Goal: Check status: Check status

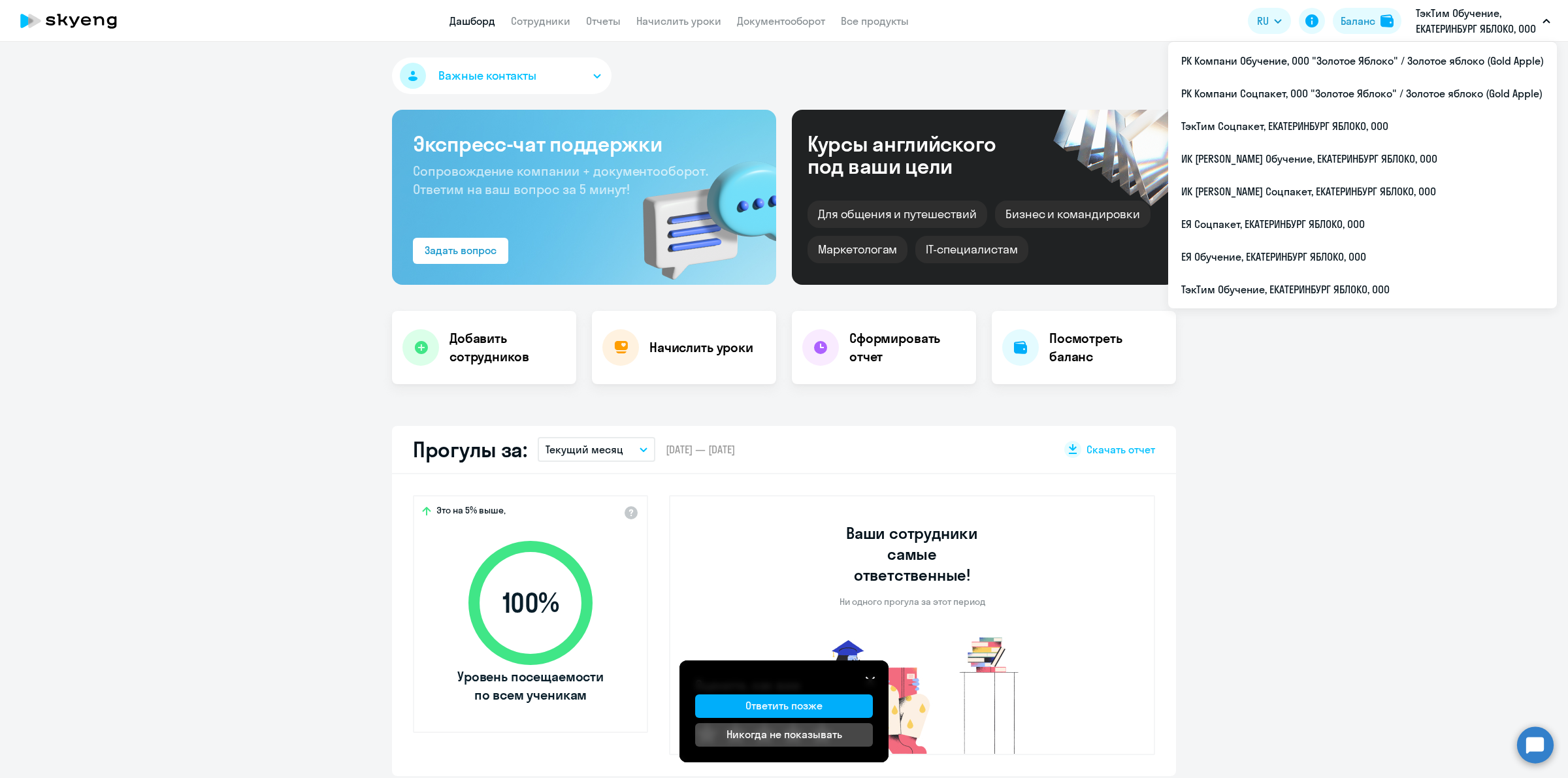
select select "30"
click at [1455, 277] on li "ТэкТим Обучение, ЕКАТЕРИНБУРГ ЯБЛОКО, ООО" at bounding box center [1362, 289] width 388 height 33
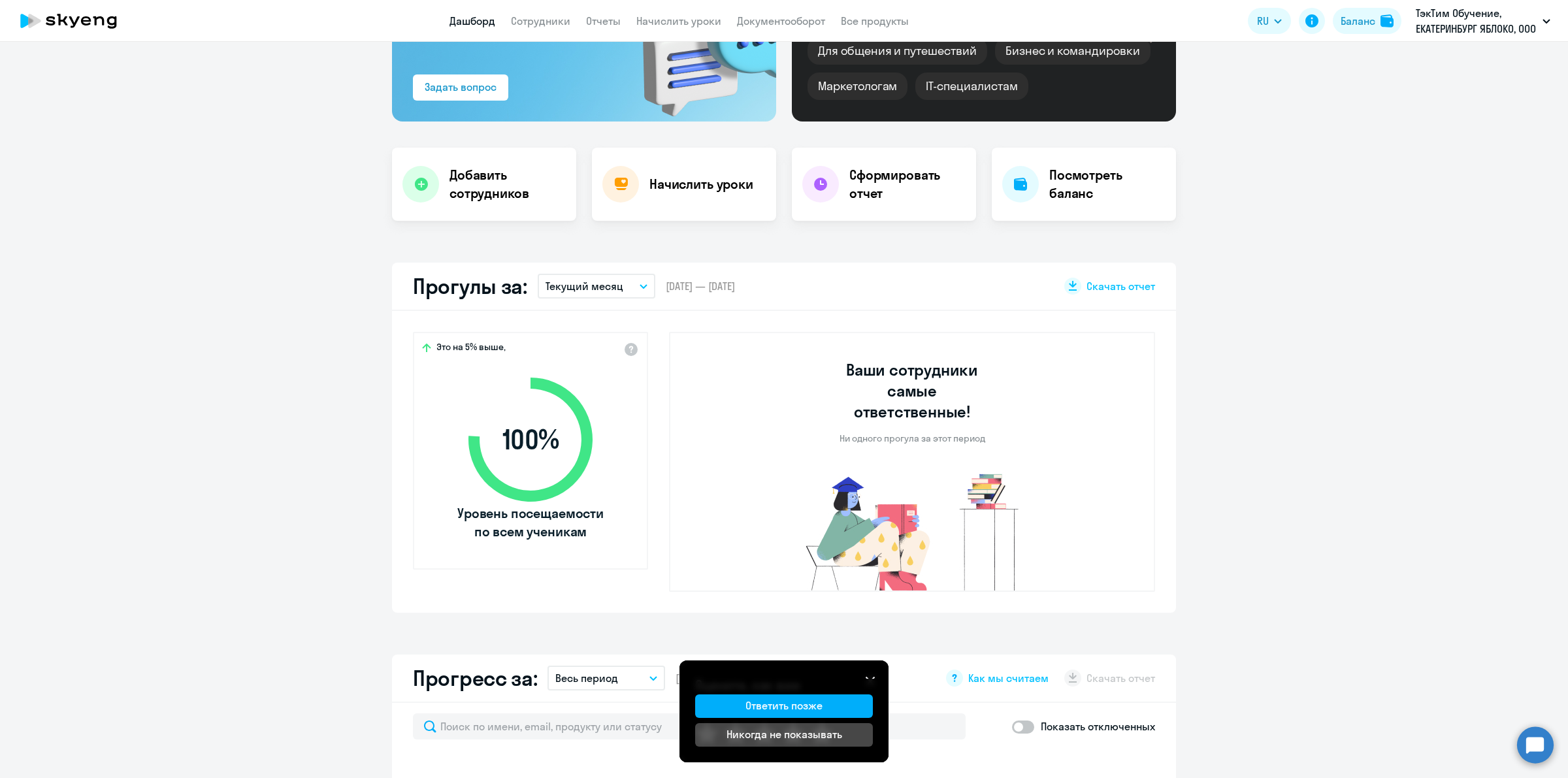
scroll to position [0, 0]
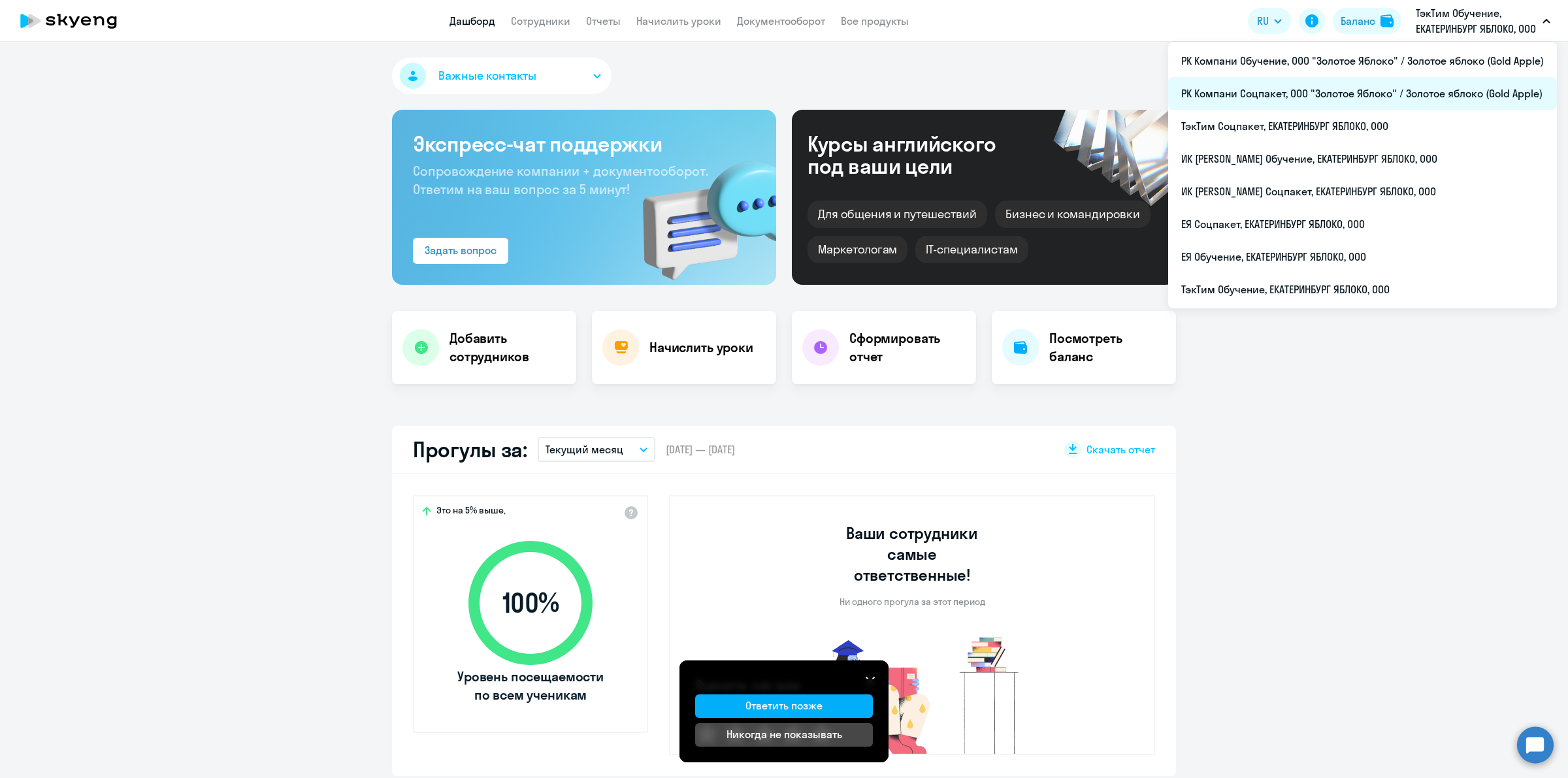
click at [1458, 106] on li "РК Компани Соцпакет, ООО "Золотое Яблоко" / Золотое яблоко (Gold Apple)" at bounding box center [1362, 93] width 388 height 33
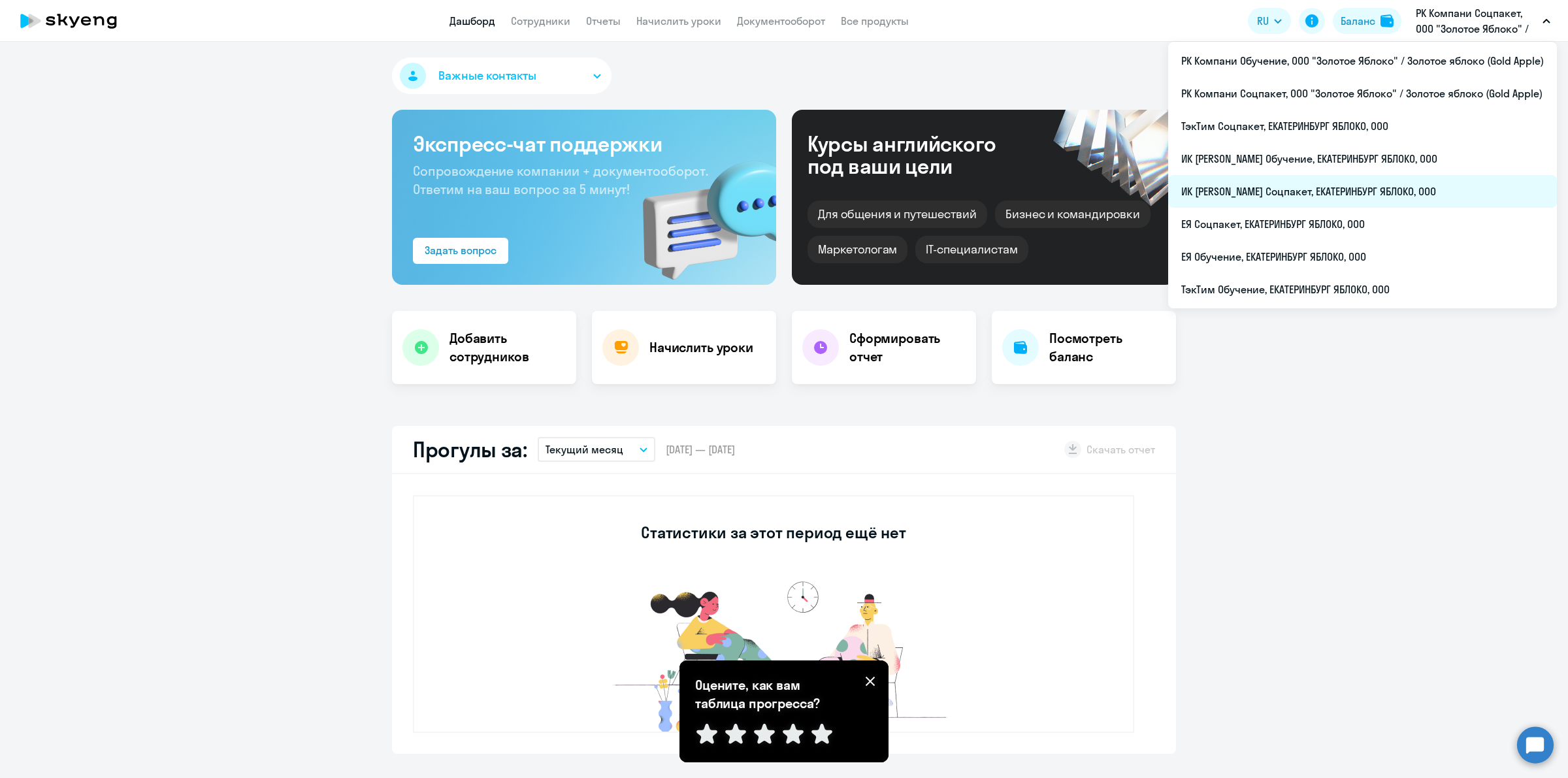
click at [1454, 190] on li "ИК [PERSON_NAME] Соцпакет, ЕКАТЕРИНБУРГ ЯБЛОКО, ООО" at bounding box center [1362, 191] width 388 height 33
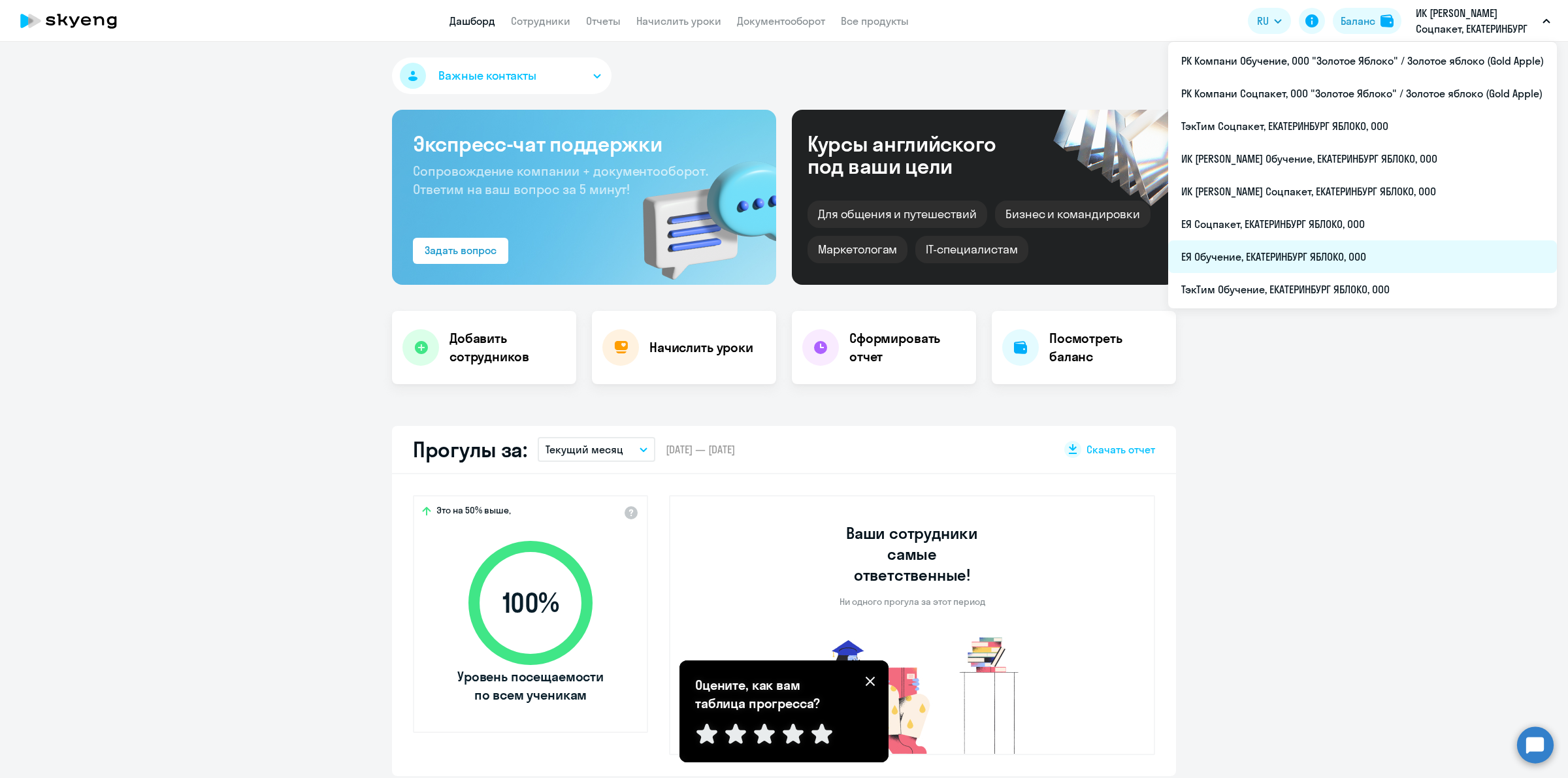
select select "30"
click at [1470, 259] on li "ЕЯ Обучение, ЕКАТЕРИНБУРГ ЯБЛОКО, ООО" at bounding box center [1362, 257] width 388 height 33
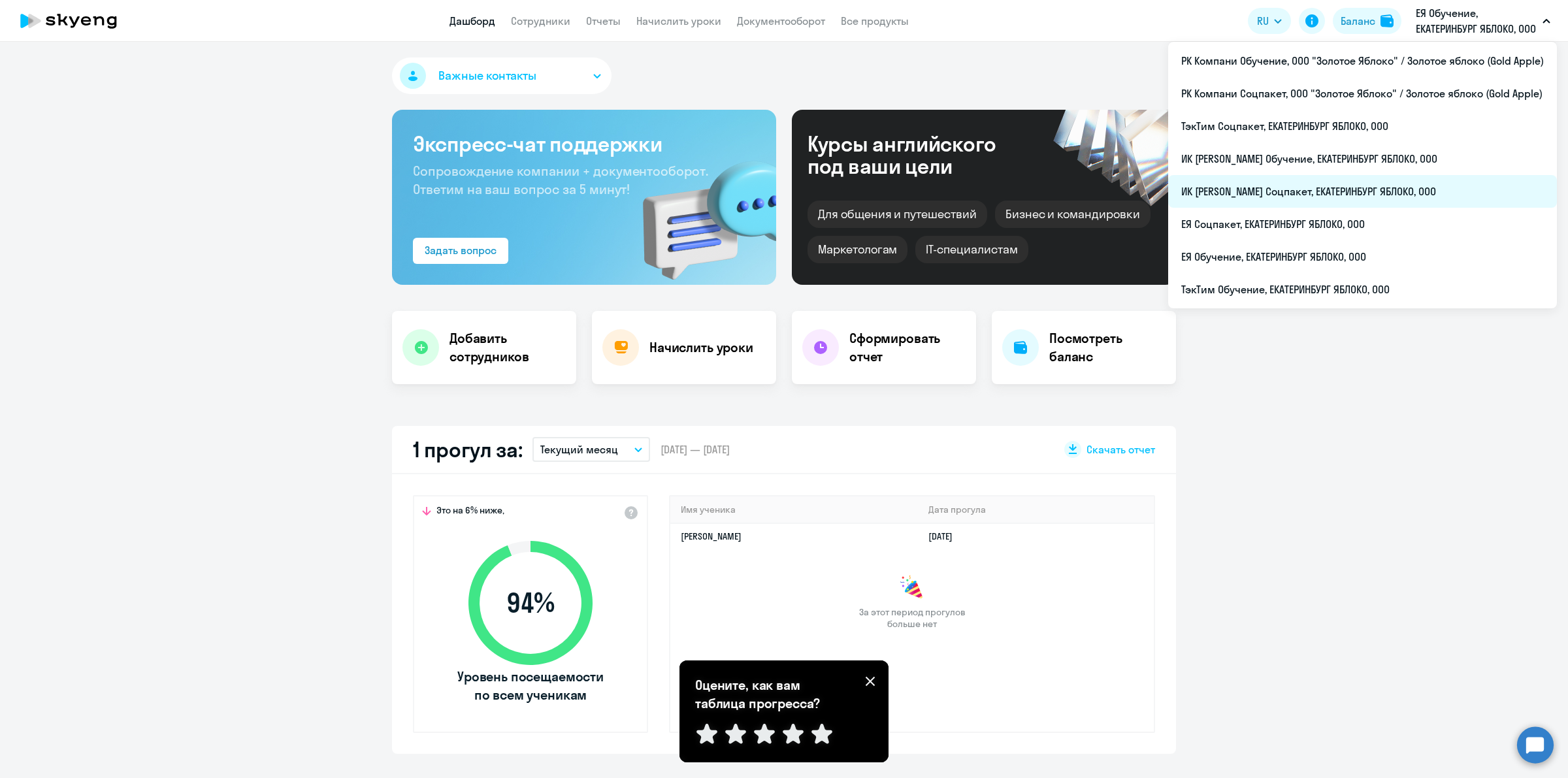
select select "30"
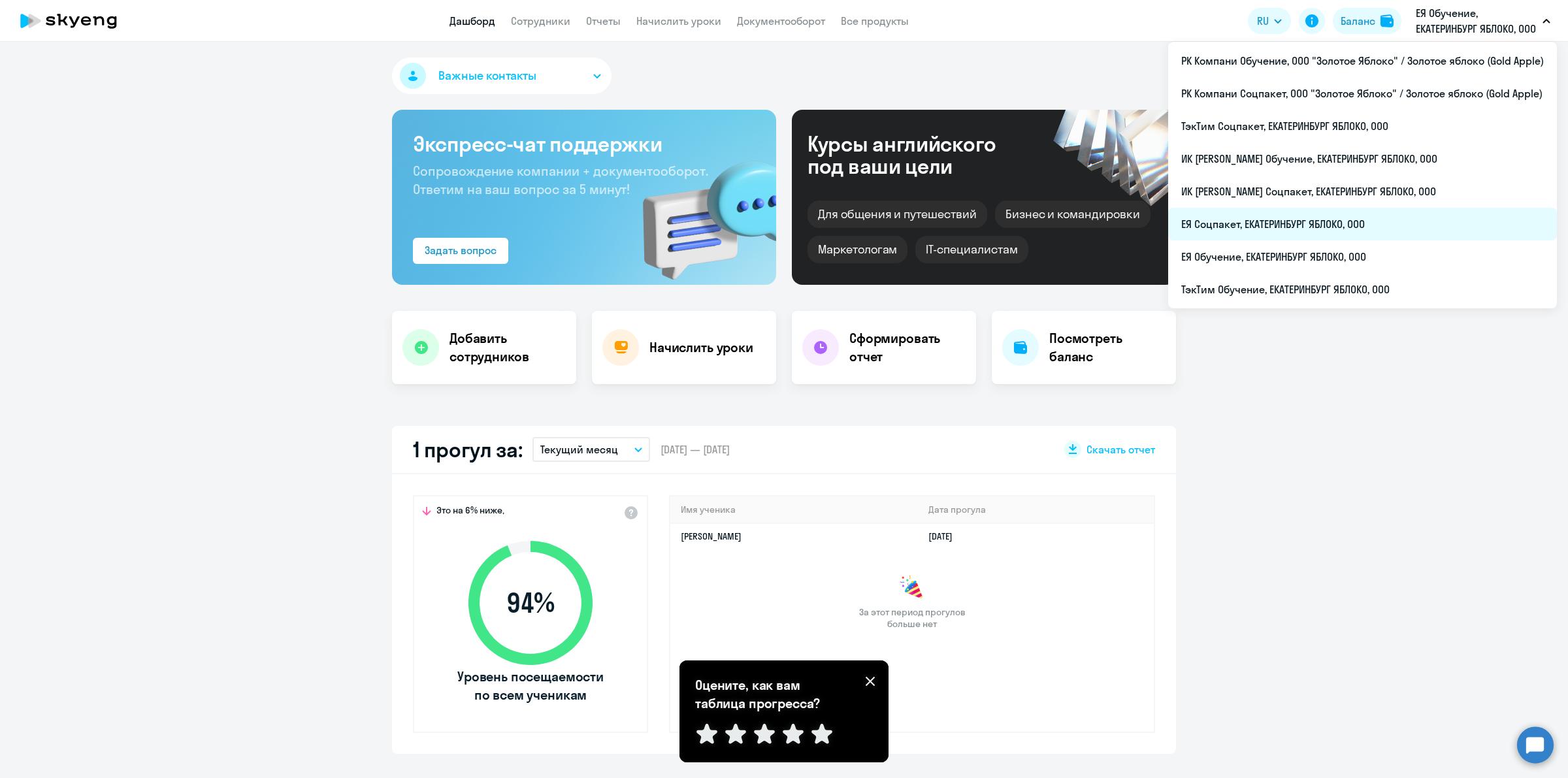
click at [1413, 224] on li "ЕЯ Соцпакет, ЕКАТЕРИНБУРГ ЯБЛОКО, ООО" at bounding box center [1362, 224] width 388 height 33
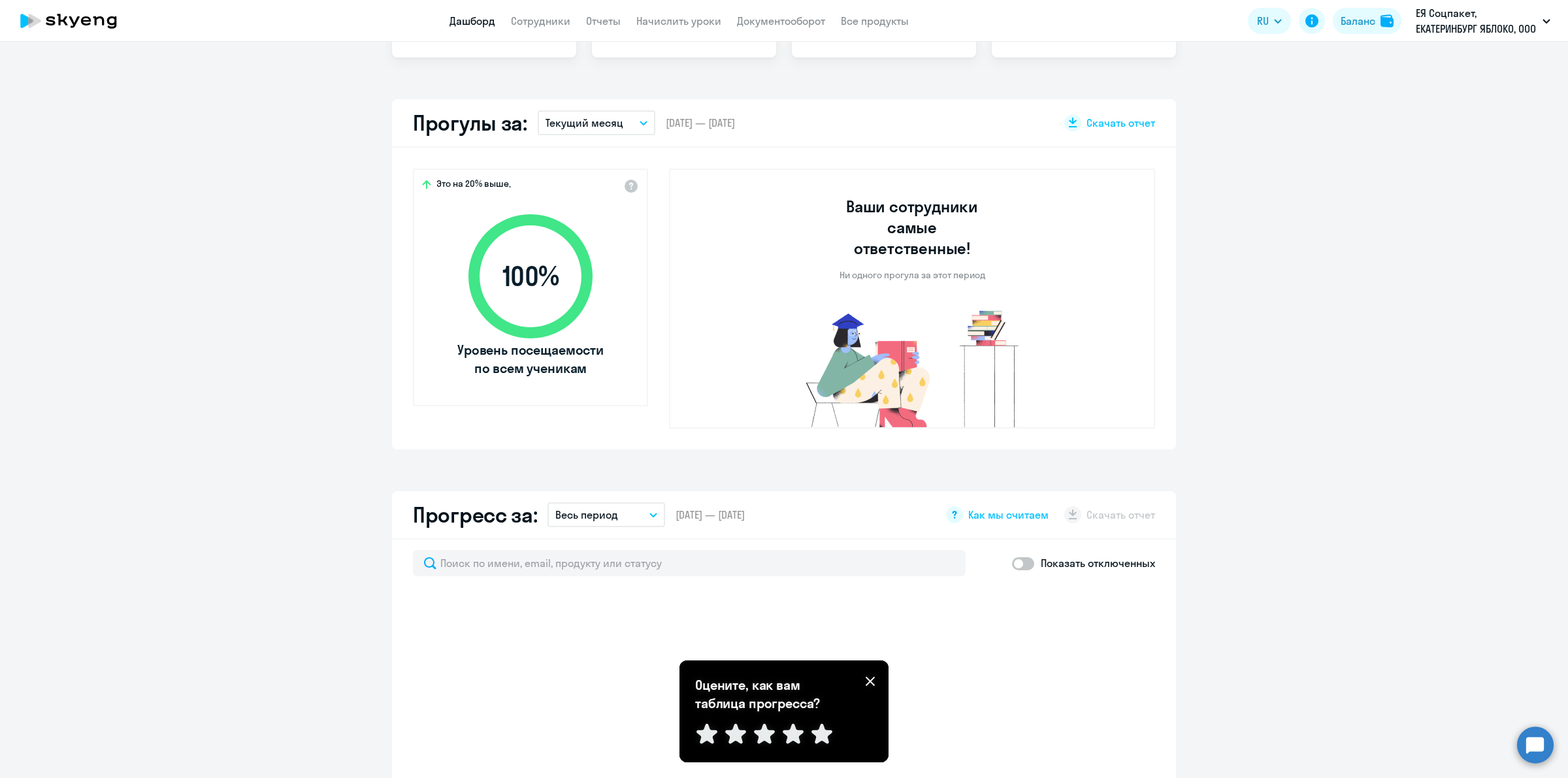
scroll to position [409, 0]
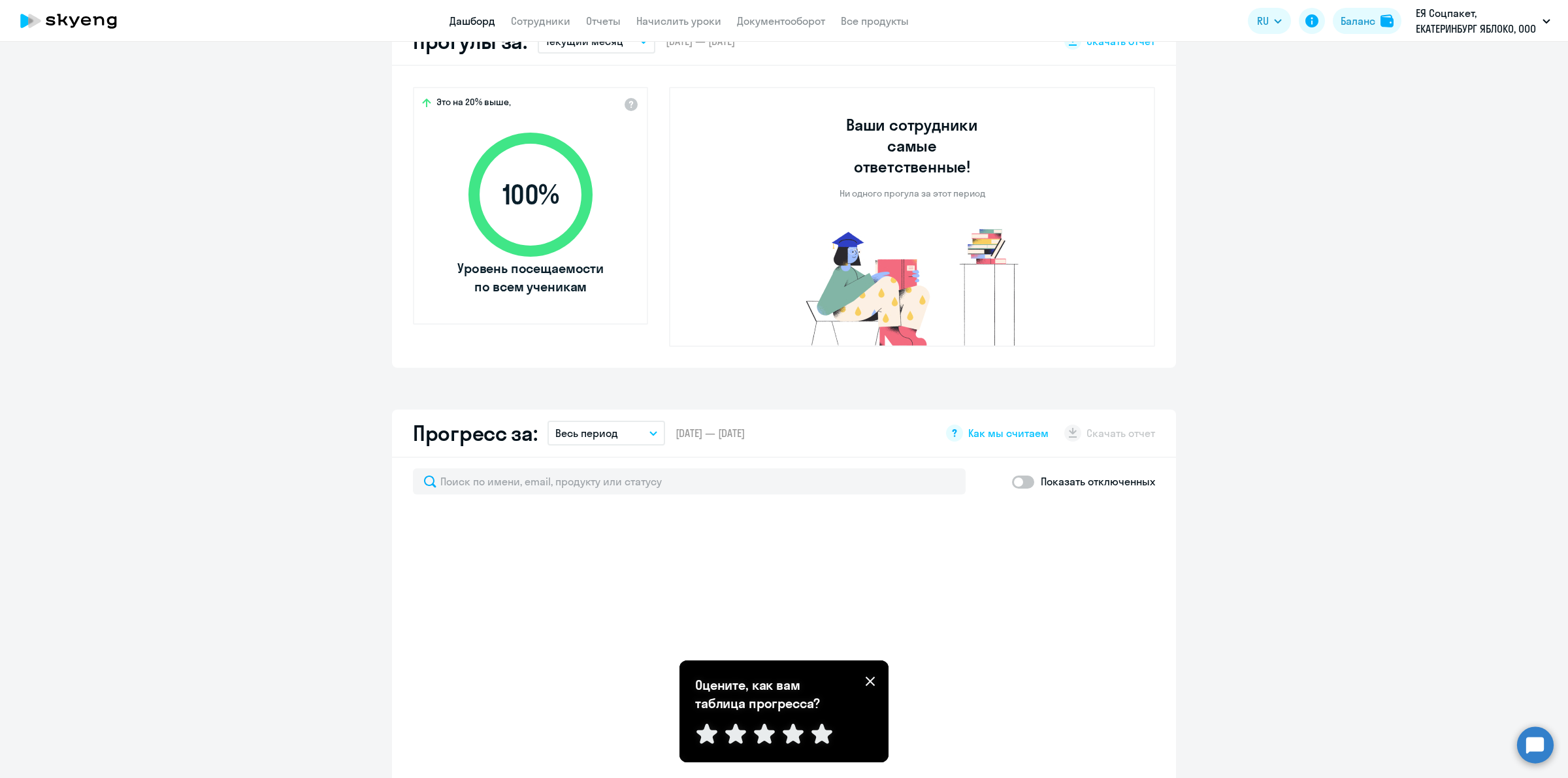
select select "30"
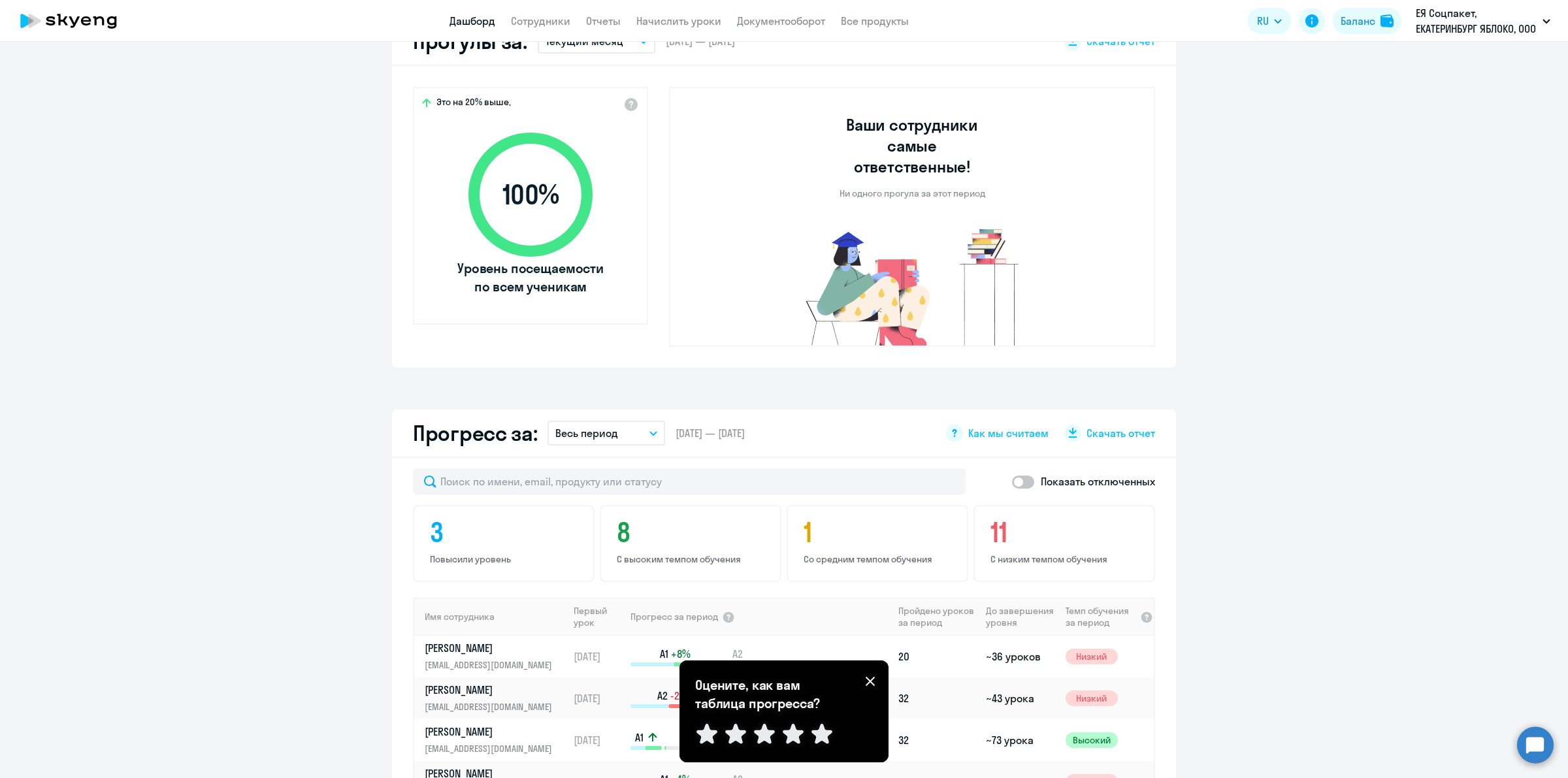
click at [869, 684] on icon at bounding box center [869, 681] width 9 height 9
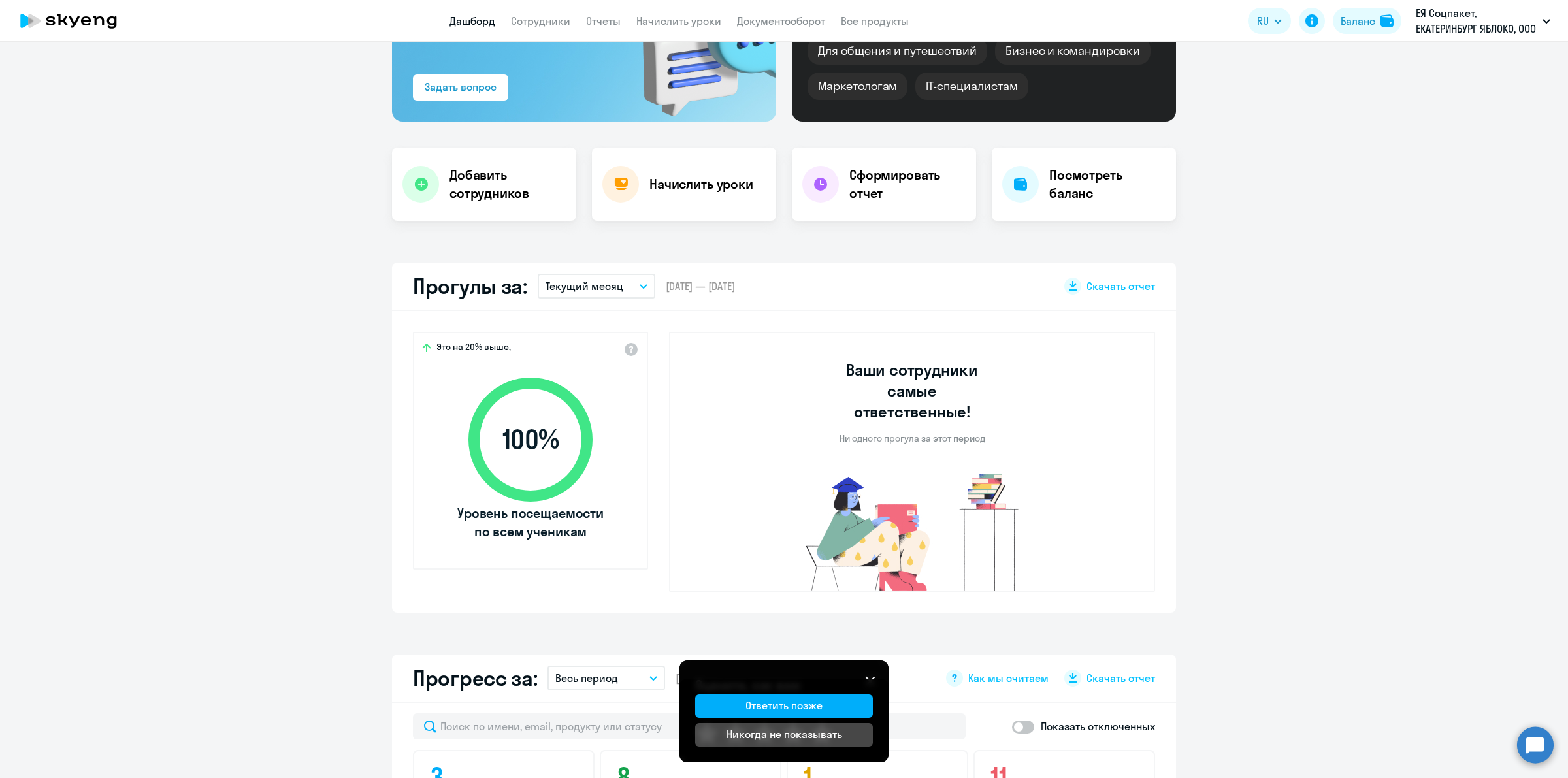
scroll to position [0, 0]
